Goal: Navigation & Orientation: Find specific page/section

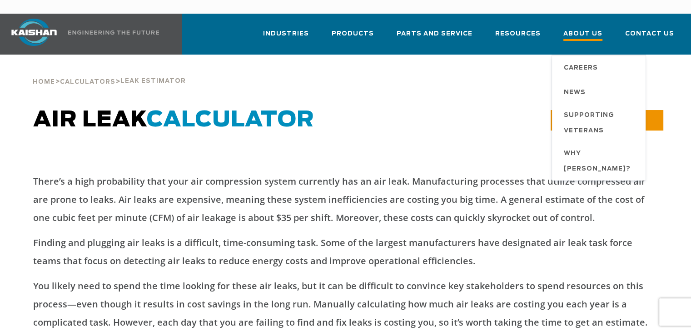
click at [597, 29] on span "About Us" at bounding box center [583, 35] width 39 height 12
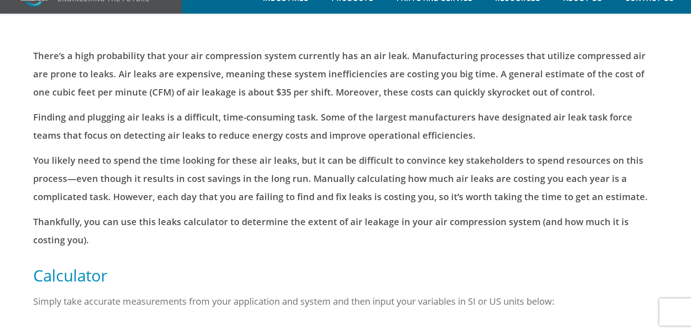
scroll to position [182, 0]
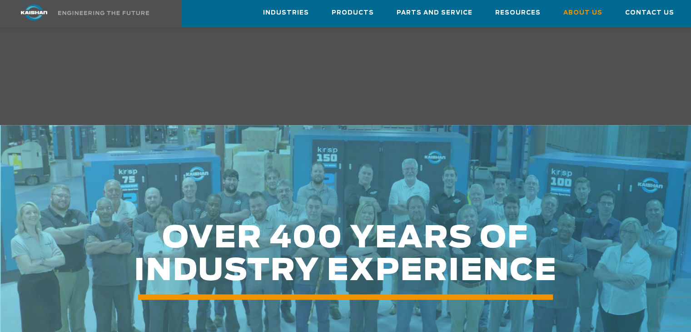
scroll to position [909, 0]
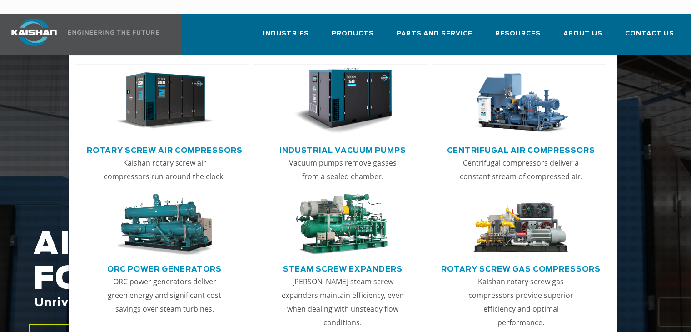
click at [207, 142] on link "Rotary Screw Air Compressors" at bounding box center [165, 149] width 156 height 14
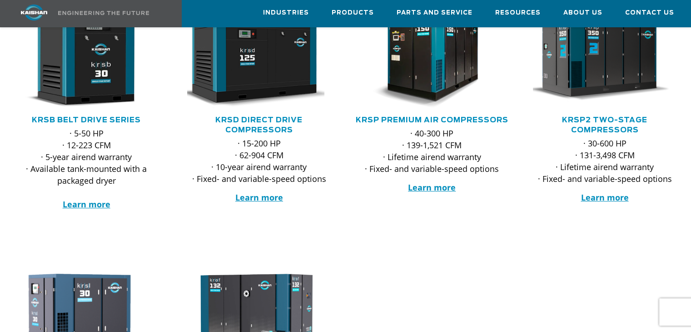
scroll to position [182, 0]
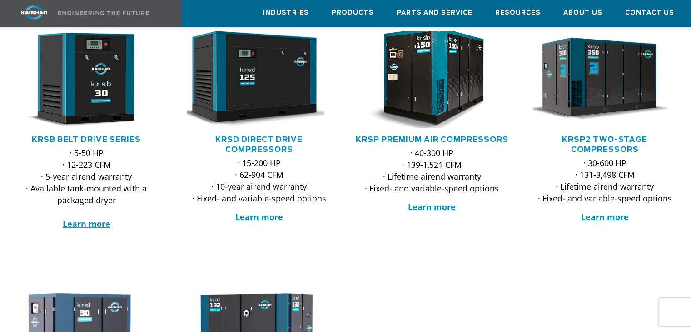
click at [438, 86] on img at bounding box center [425, 79] width 158 height 107
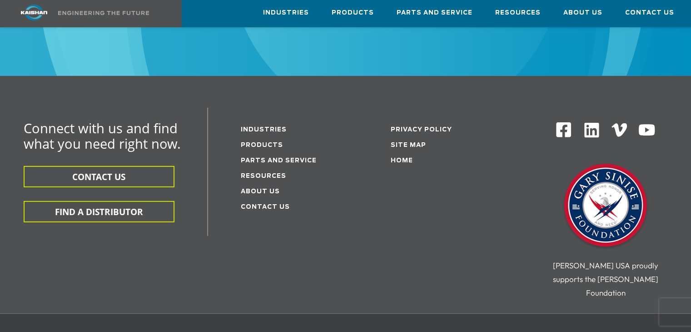
scroll to position [2819, 0]
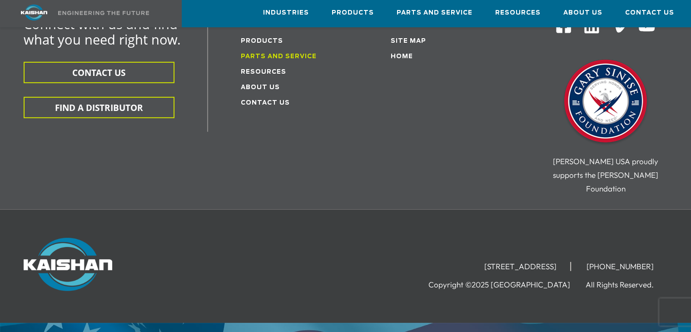
click at [276, 60] on link "Parts and service" at bounding box center [279, 57] width 76 height 6
